Goal: Task Accomplishment & Management: Manage account settings

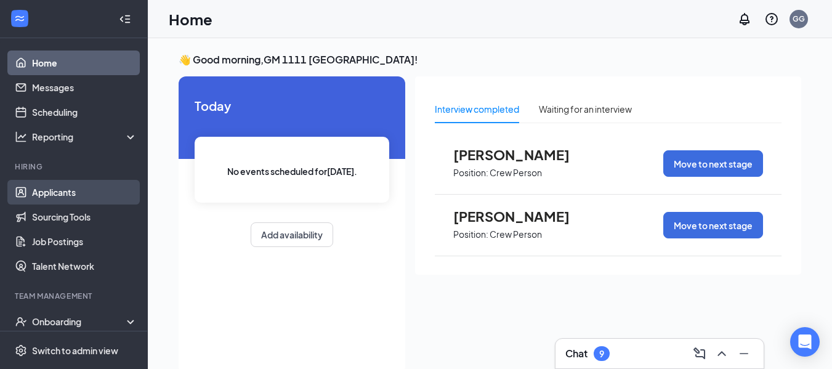
click at [62, 189] on link "Applicants" at bounding box center [84, 192] width 105 height 25
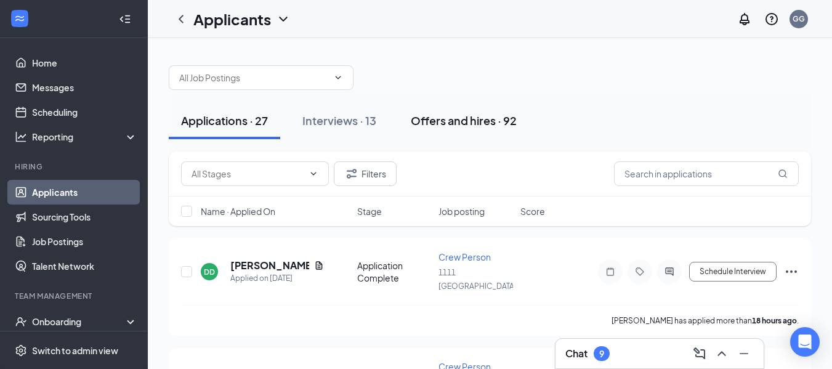
click at [486, 118] on div "Offers and hires · 92" at bounding box center [464, 120] width 106 height 15
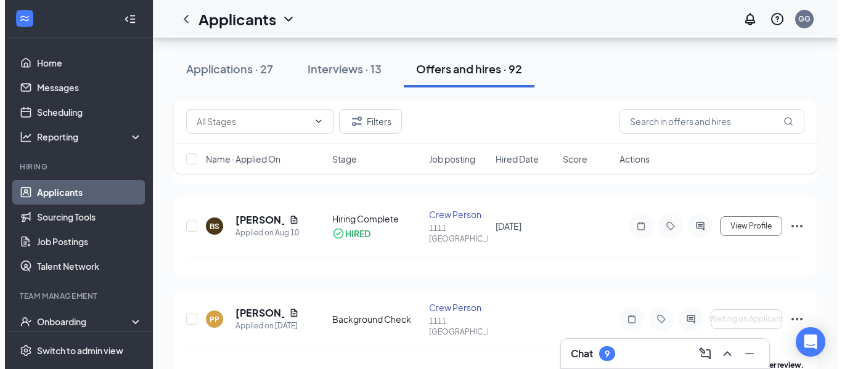
scroll to position [370, 0]
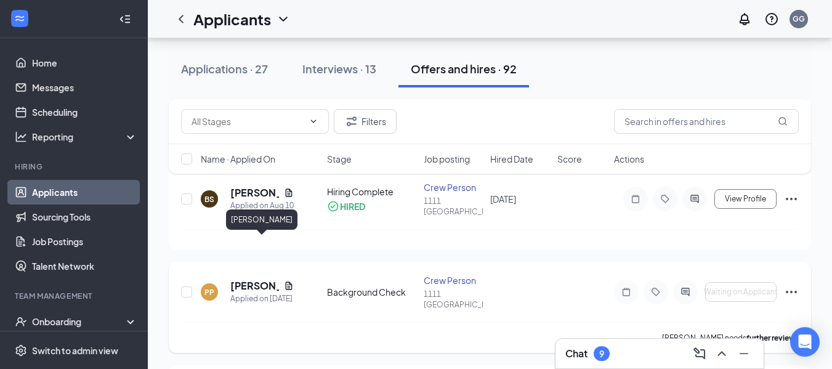
click at [242, 279] on h5 "[PERSON_NAME]" at bounding box center [254, 286] width 49 height 14
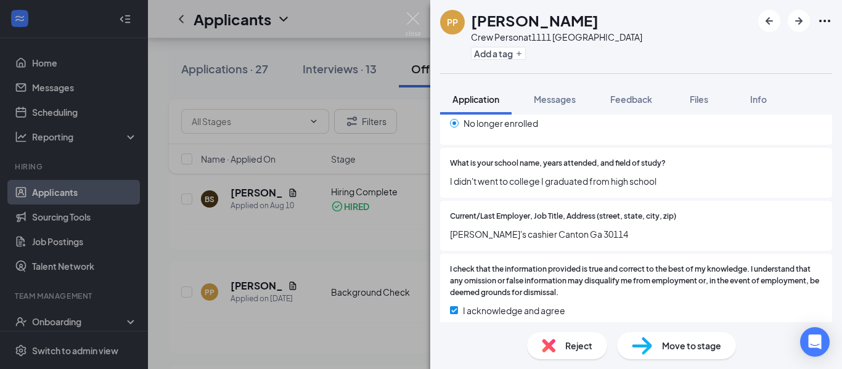
scroll to position [1452, 0]
click at [667, 349] on span "Move to stage" at bounding box center [691, 346] width 59 height 14
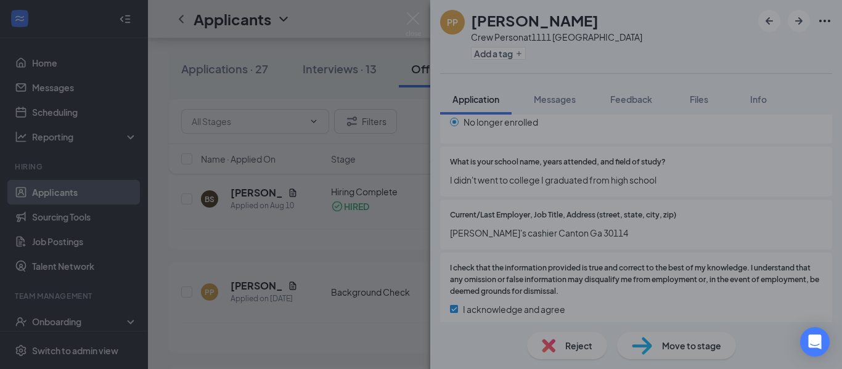
scroll to position [1447, 0]
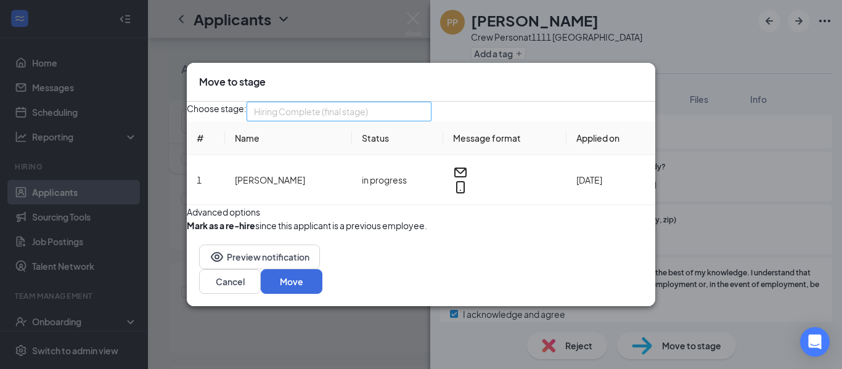
click at [424, 102] on span "Hiring Complete (final stage)" at bounding box center [339, 111] width 170 height 18
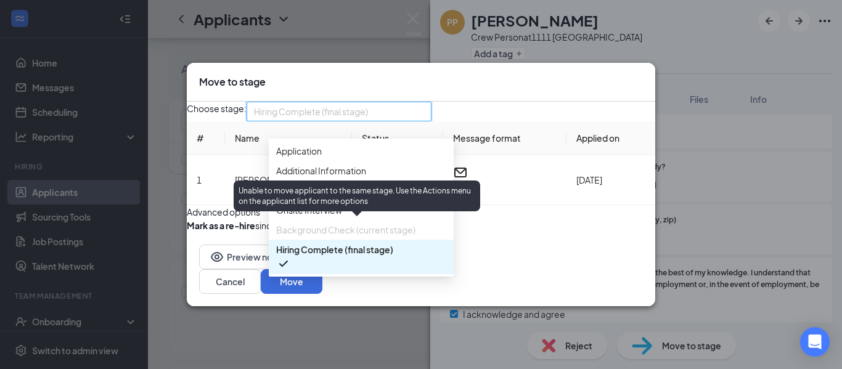
click at [358, 227] on span "Background Check (current stage)" at bounding box center [345, 230] width 139 height 14
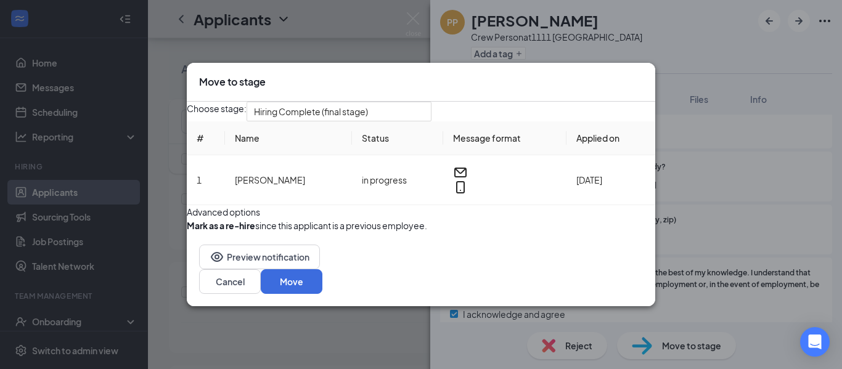
click at [556, 212] on div "Choose stage: Hiring Complete (final stage) 3566939 3566940 Application Additio…" at bounding box center [421, 167] width 468 height 131
click at [287, 269] on button "Preview notification" at bounding box center [259, 257] width 121 height 25
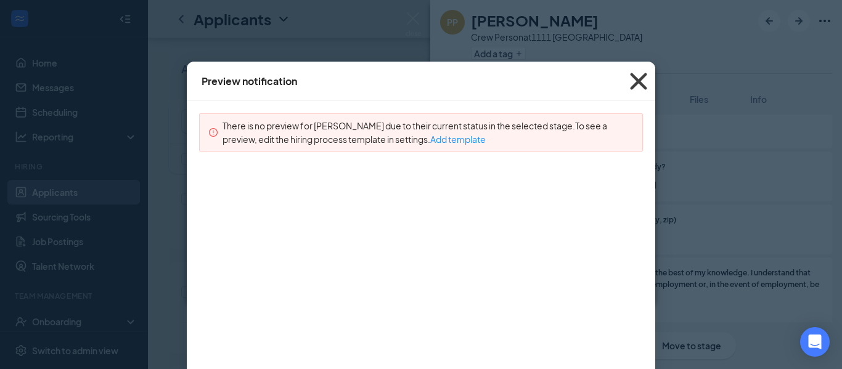
click at [632, 78] on icon "Cross" at bounding box center [638, 81] width 33 height 33
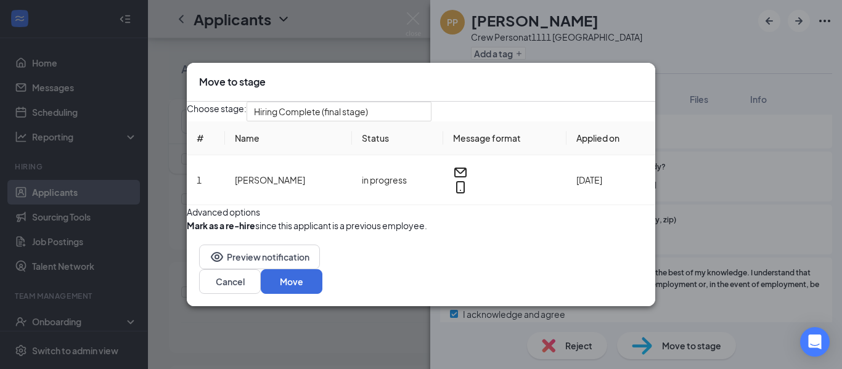
click at [646, 79] on icon "Cross" at bounding box center [649, 82] width 7 height 7
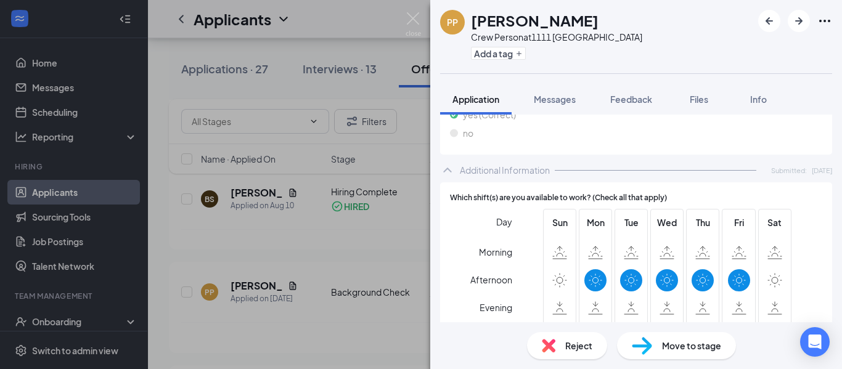
scroll to position [404, 0]
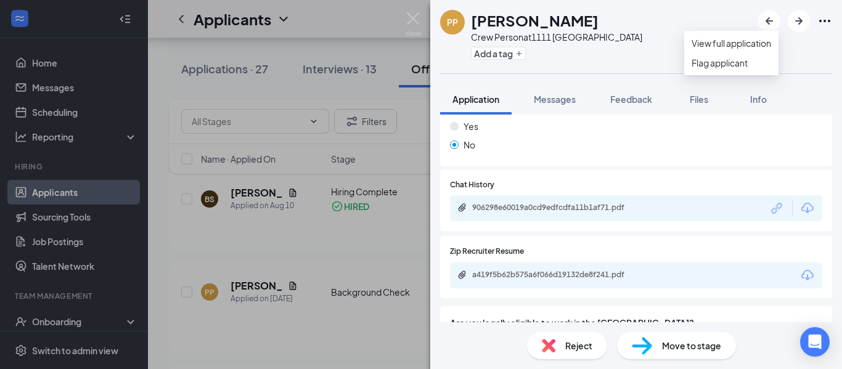
click at [824, 19] on icon "Ellipses" at bounding box center [824, 21] width 15 height 15
click at [749, 49] on link "View full application" at bounding box center [730, 43] width 79 height 14
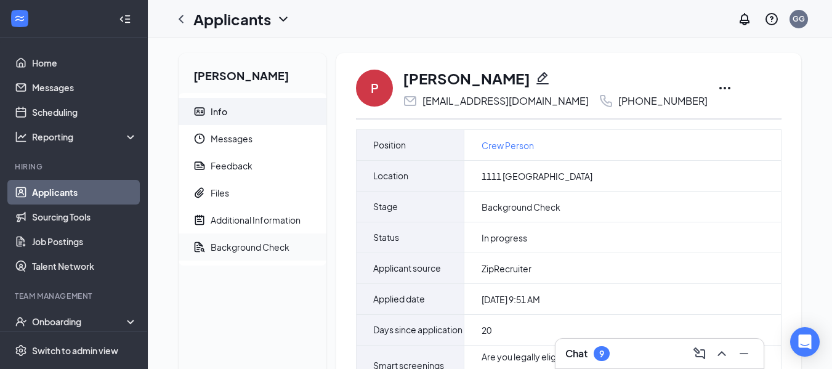
click at [273, 245] on div "Background Check" at bounding box center [250, 247] width 79 height 12
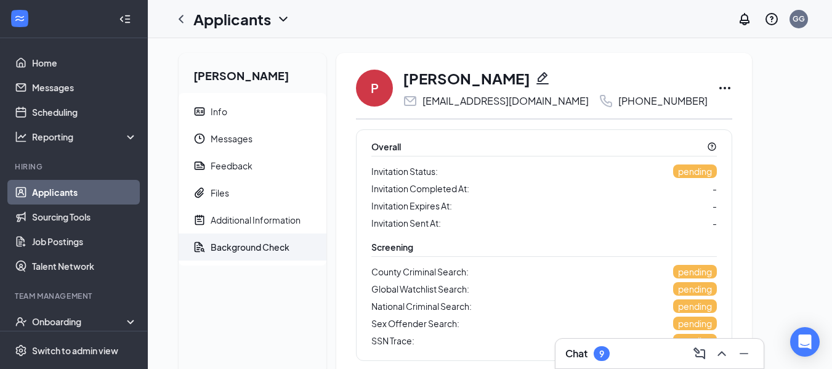
click at [718, 89] on icon "Ellipses" at bounding box center [725, 88] width 15 height 15
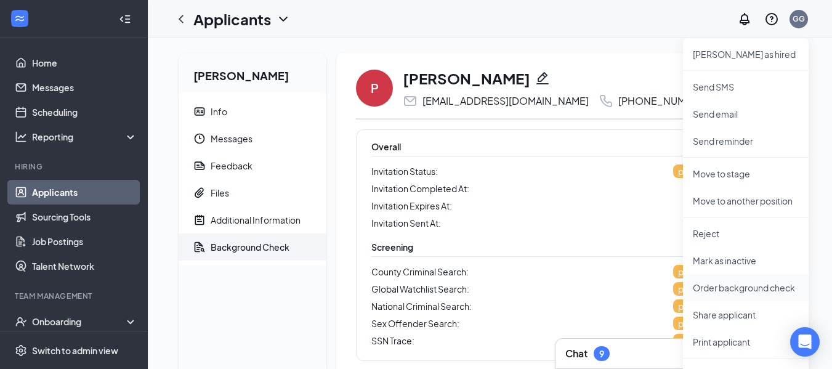
click at [760, 287] on p "Order background check" at bounding box center [746, 288] width 106 height 12
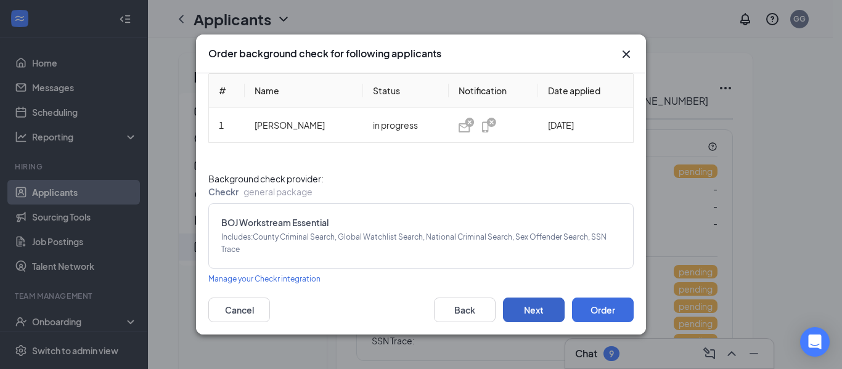
click at [527, 312] on button "Next" at bounding box center [534, 310] width 62 height 25
click at [606, 310] on button "Order" at bounding box center [603, 310] width 62 height 25
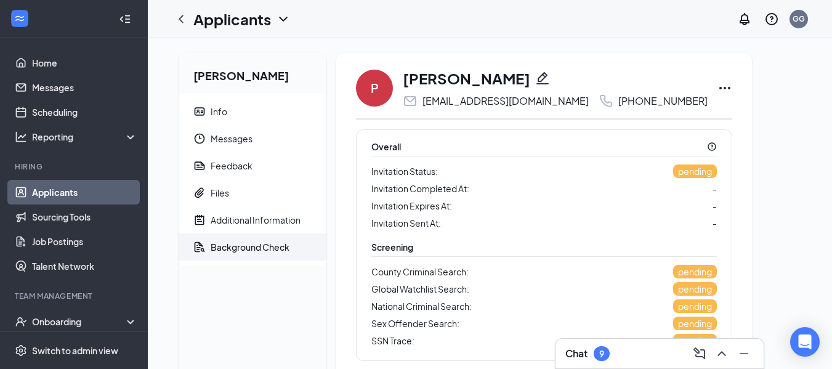
click at [604, 353] on div "9" at bounding box center [602, 354] width 5 height 10
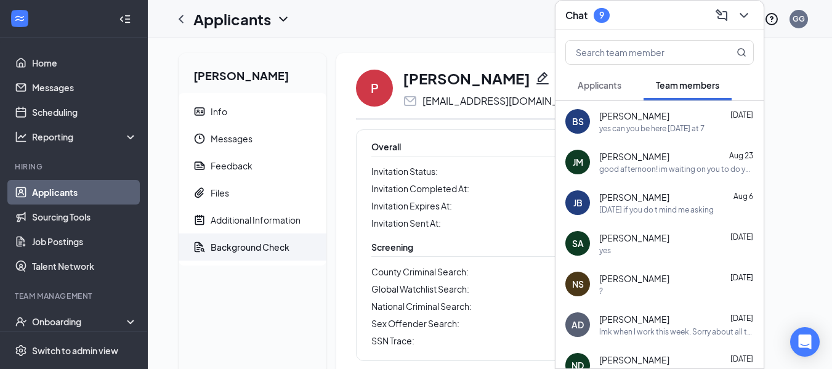
click at [634, 121] on span "[PERSON_NAME]" at bounding box center [635, 116] width 70 height 12
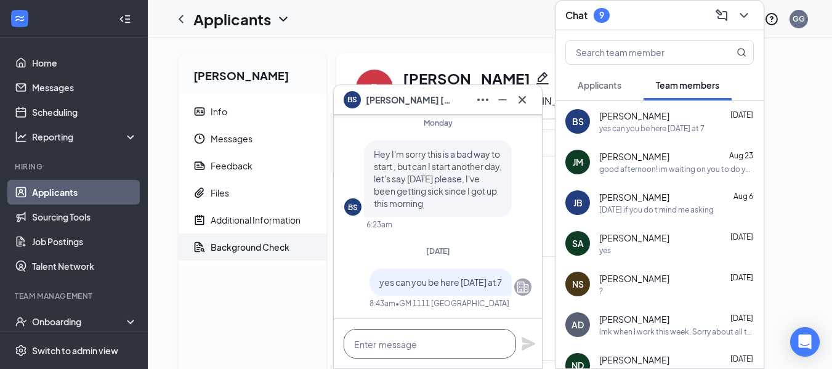
click at [413, 347] on textarea at bounding box center [430, 344] width 173 height 30
type textarea "hello"
click at [529, 342] on icon "Plane" at bounding box center [529, 344] width 14 height 14
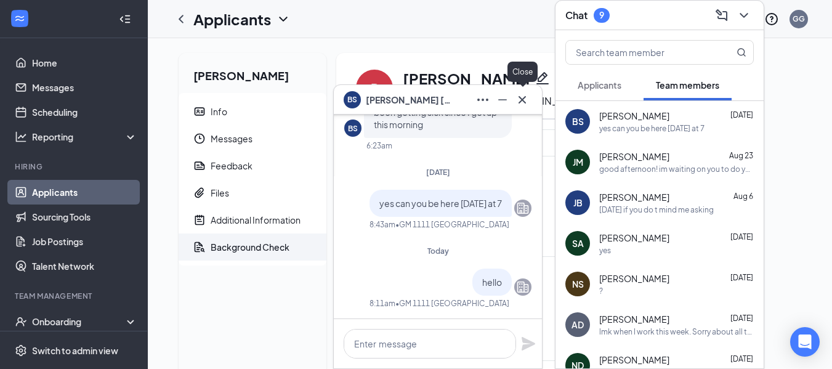
click at [525, 100] on icon "Cross" at bounding box center [522, 99] width 15 height 15
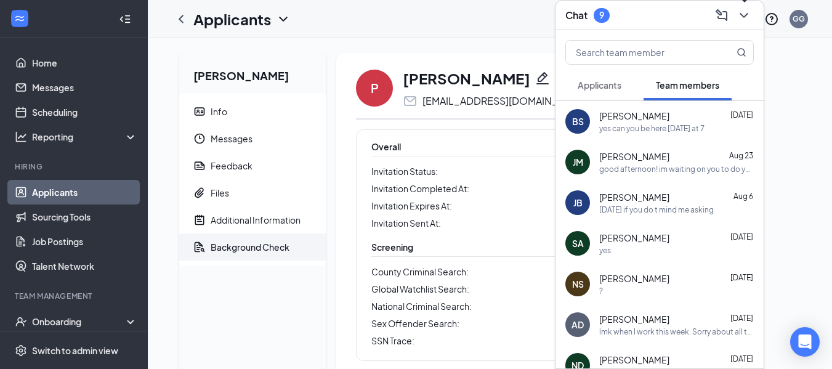
click at [745, 18] on icon "ChevronDown" at bounding box center [744, 15] width 15 height 15
